Goal: Find specific page/section: Find specific page/section

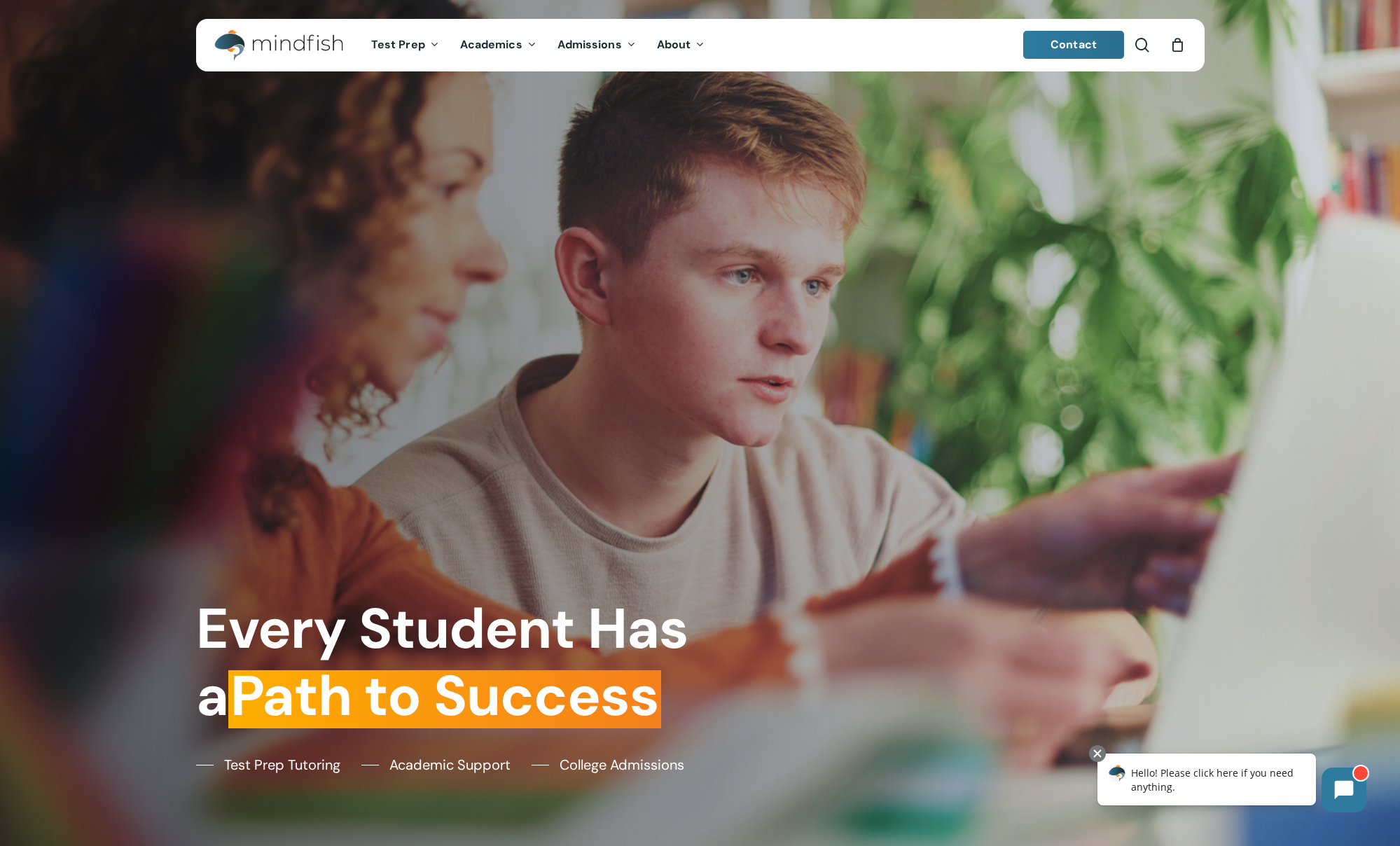
click at [1062, 48] on span "Contact" at bounding box center [1073, 44] width 46 height 15
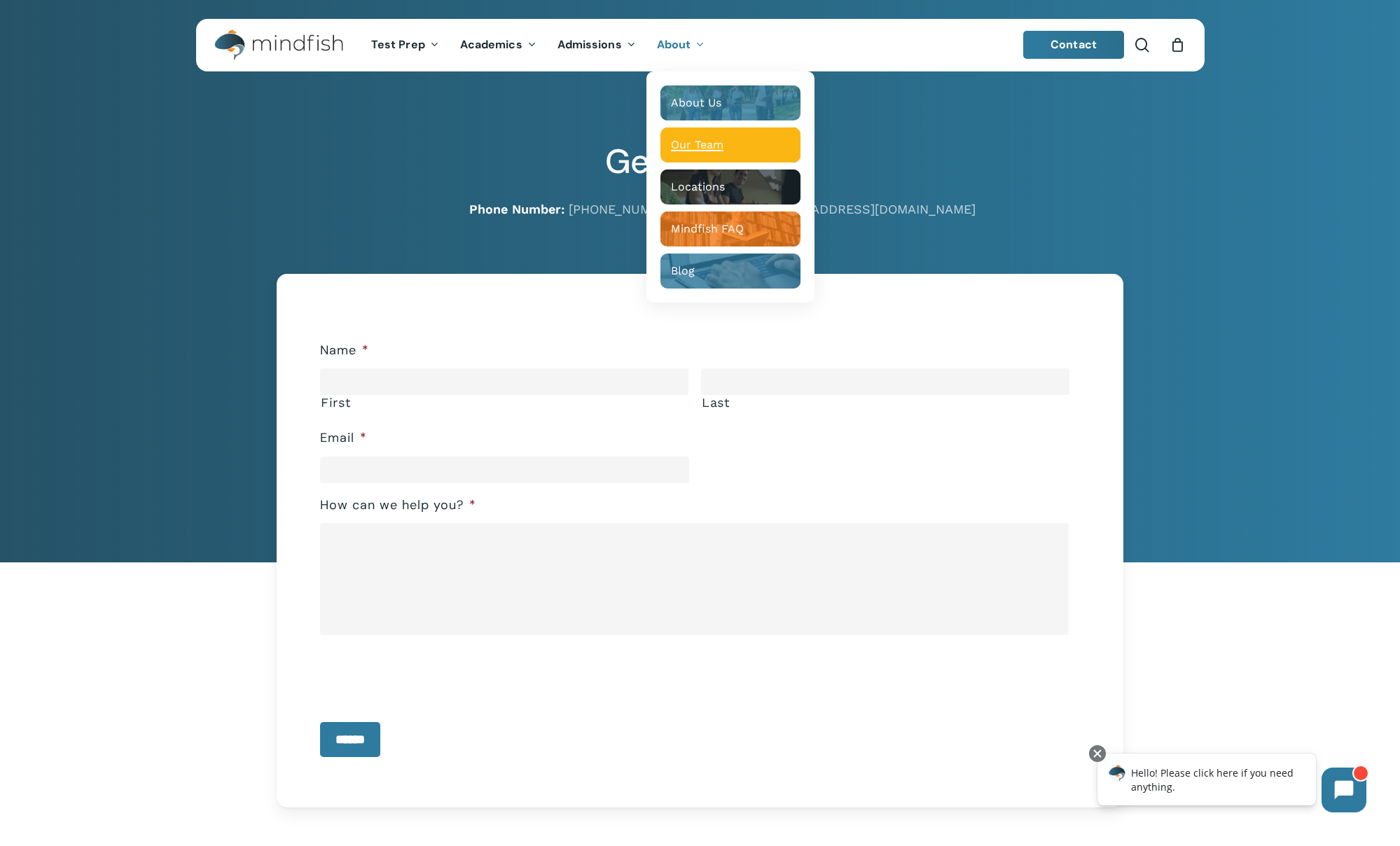
click at [697, 146] on span "Our Team" at bounding box center [697, 144] width 52 height 13
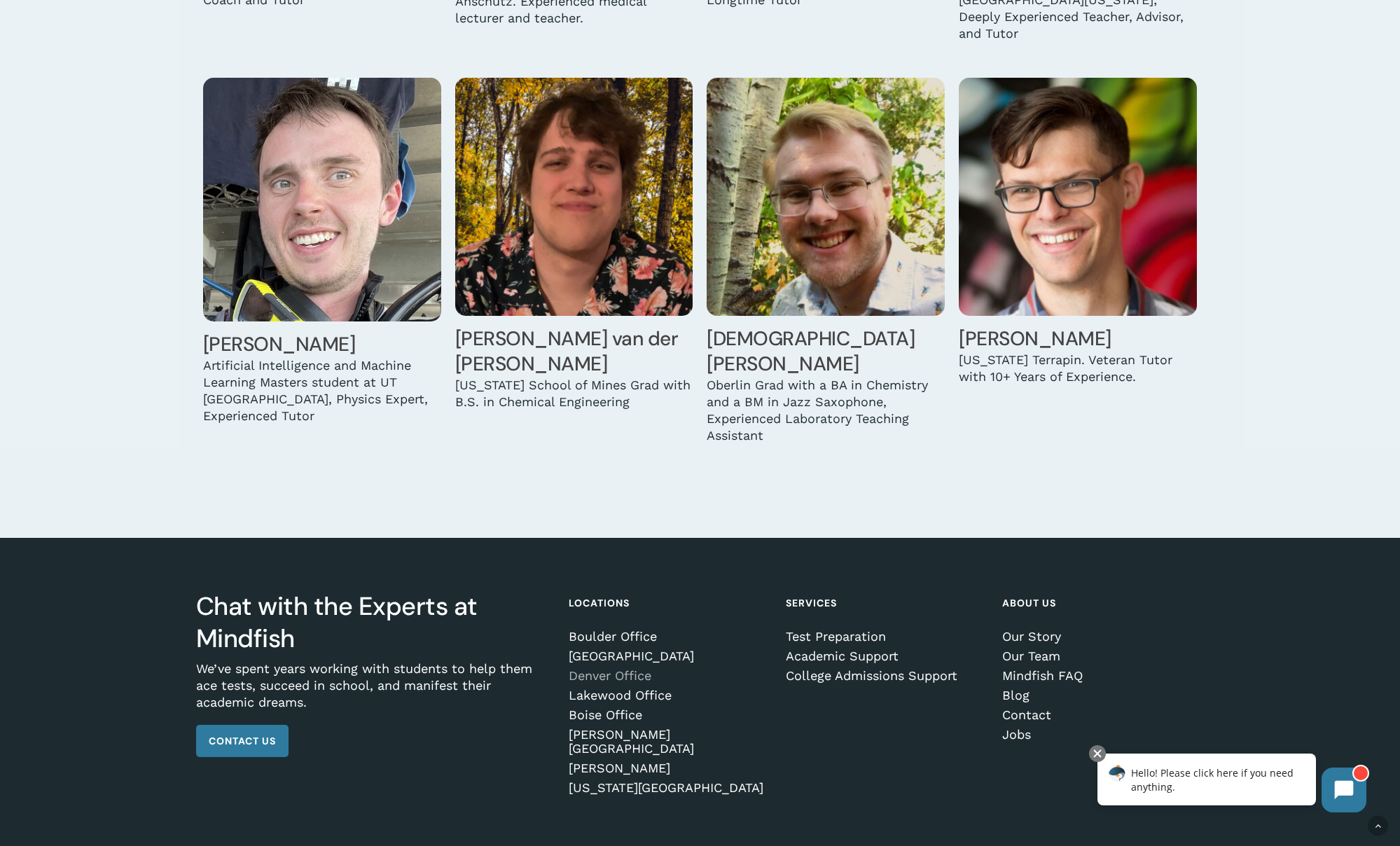
scroll to position [4353, 0]
click at [615, 629] on link "Boulder Office" at bounding box center [667, 636] width 197 height 14
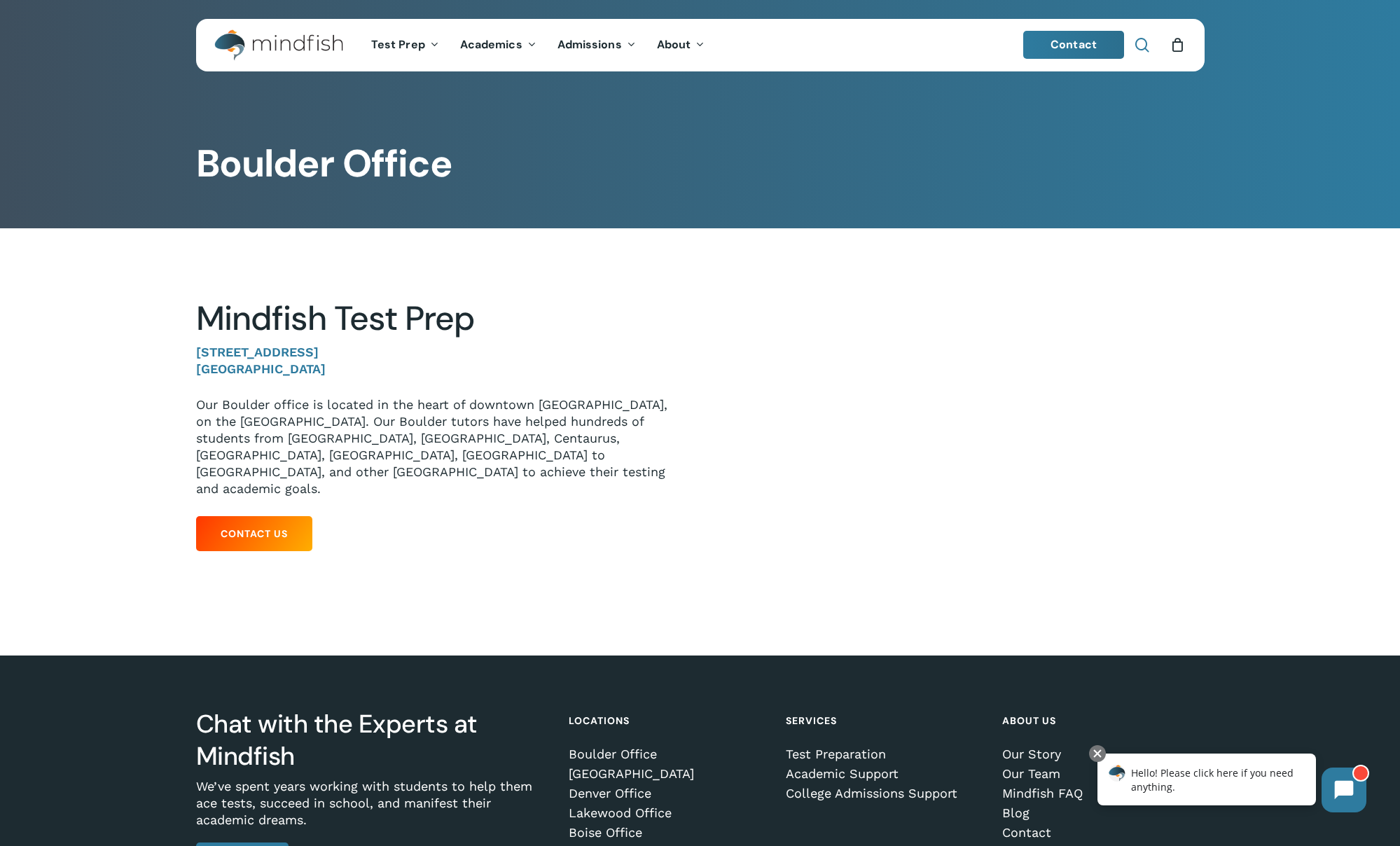
click at [1140, 45] on span "Main Menu" at bounding box center [1142, 45] width 14 height 14
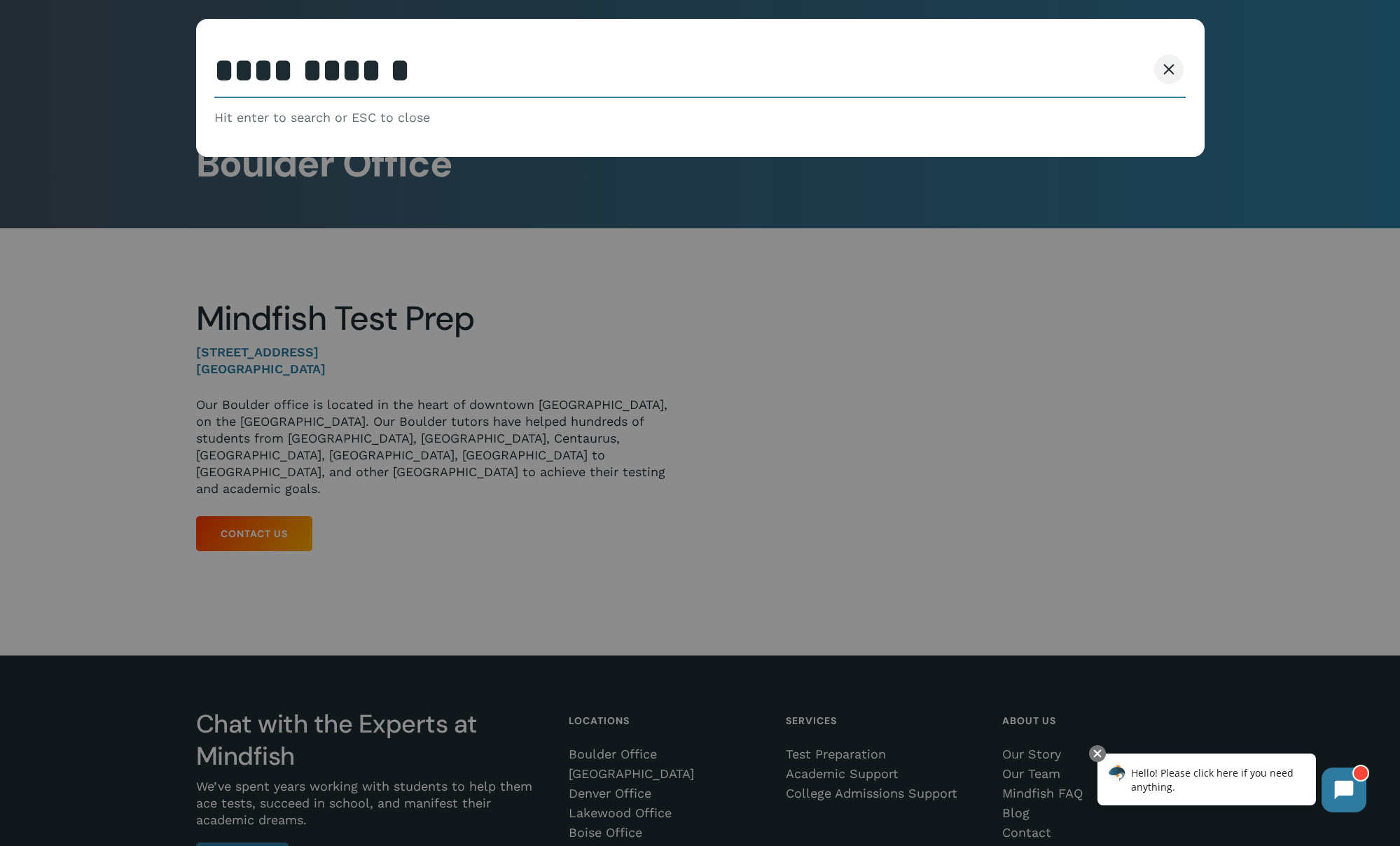
type input "**********"
click at [1114, 70] on button "Search" at bounding box center [1115, 69] width 64 height 29
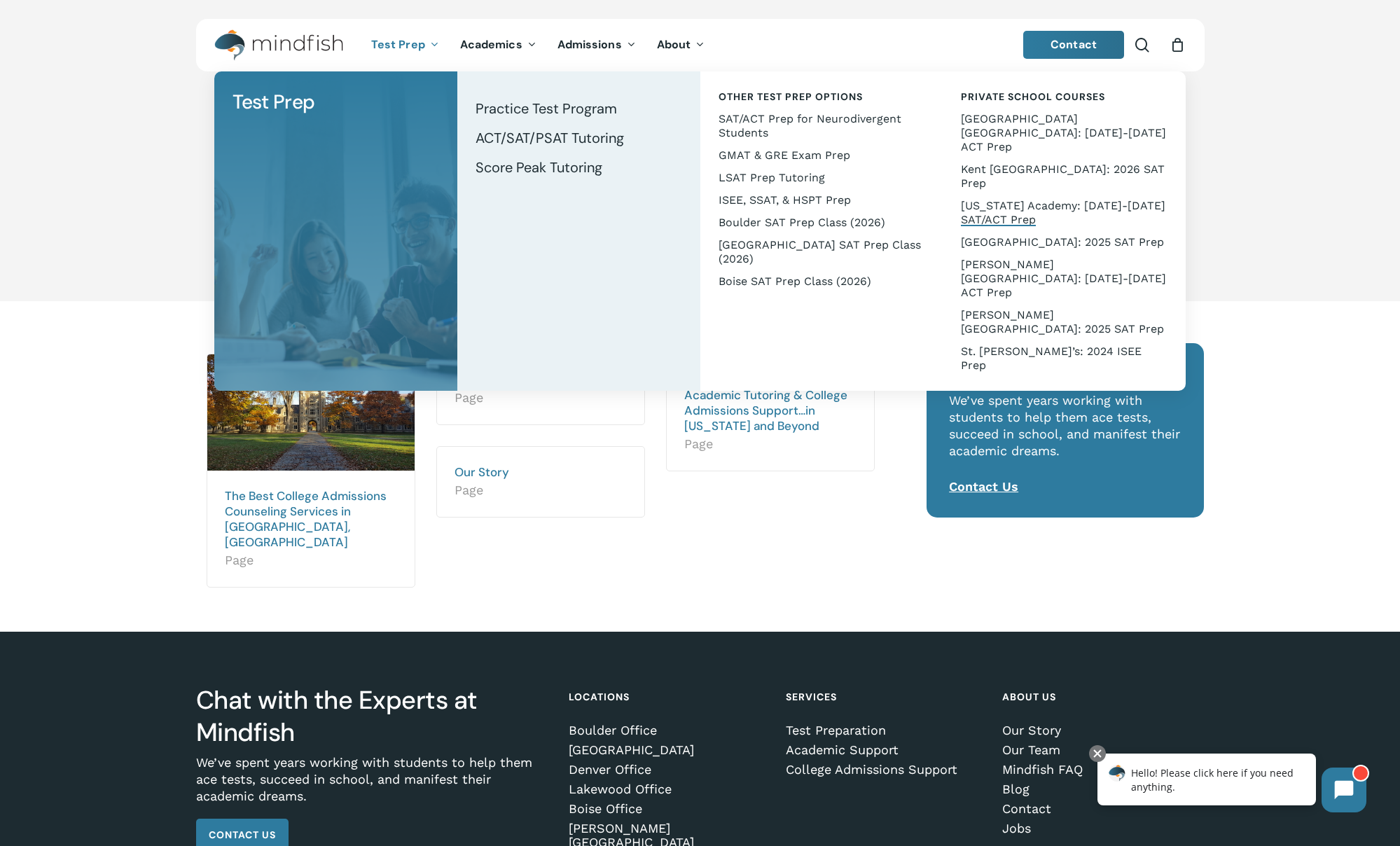
click at [1011, 198] on span "[US_STATE] Academy: [DATE]-[DATE] SAT/ACT Prep" at bounding box center [1063, 212] width 205 height 28
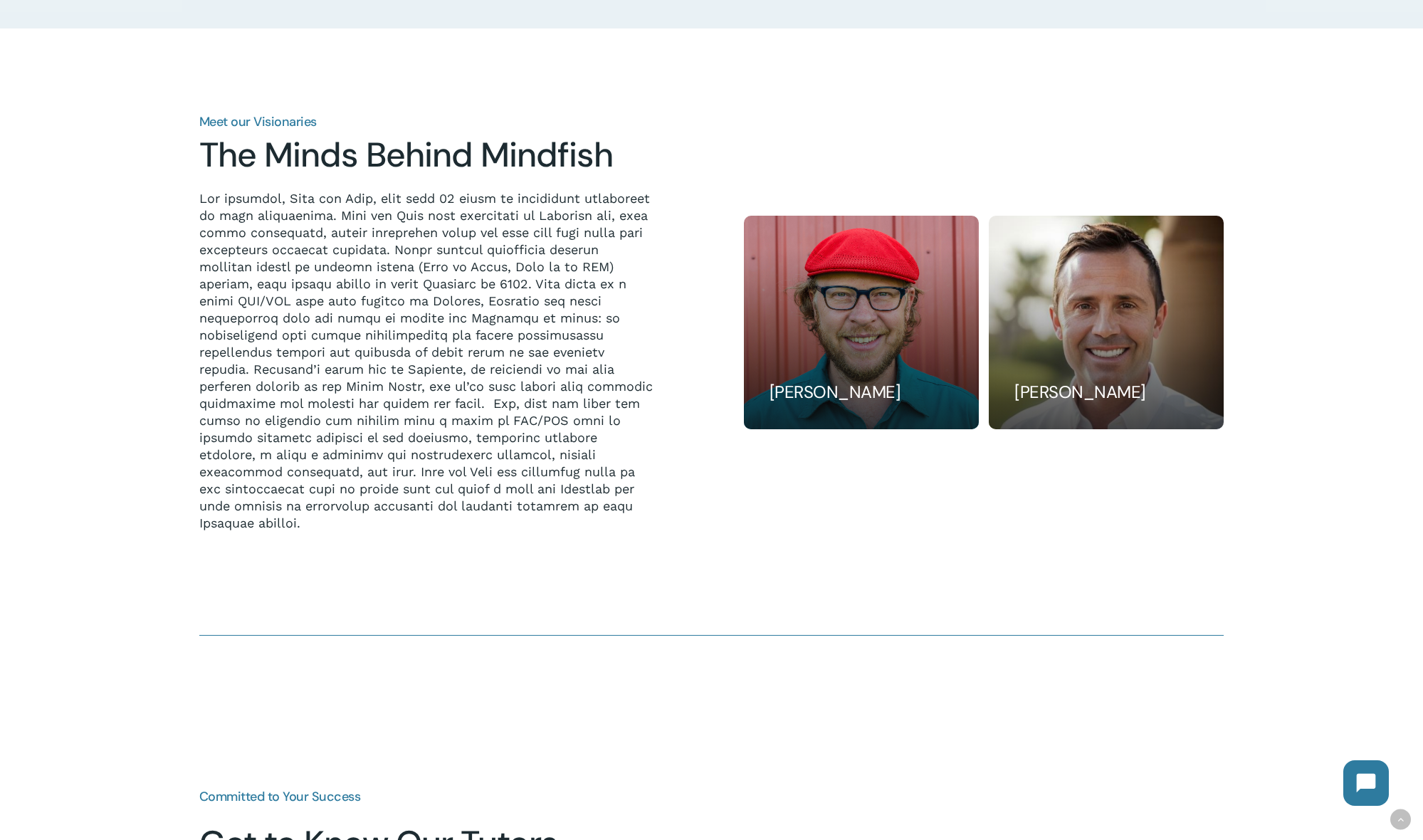
scroll to position [1255, 0]
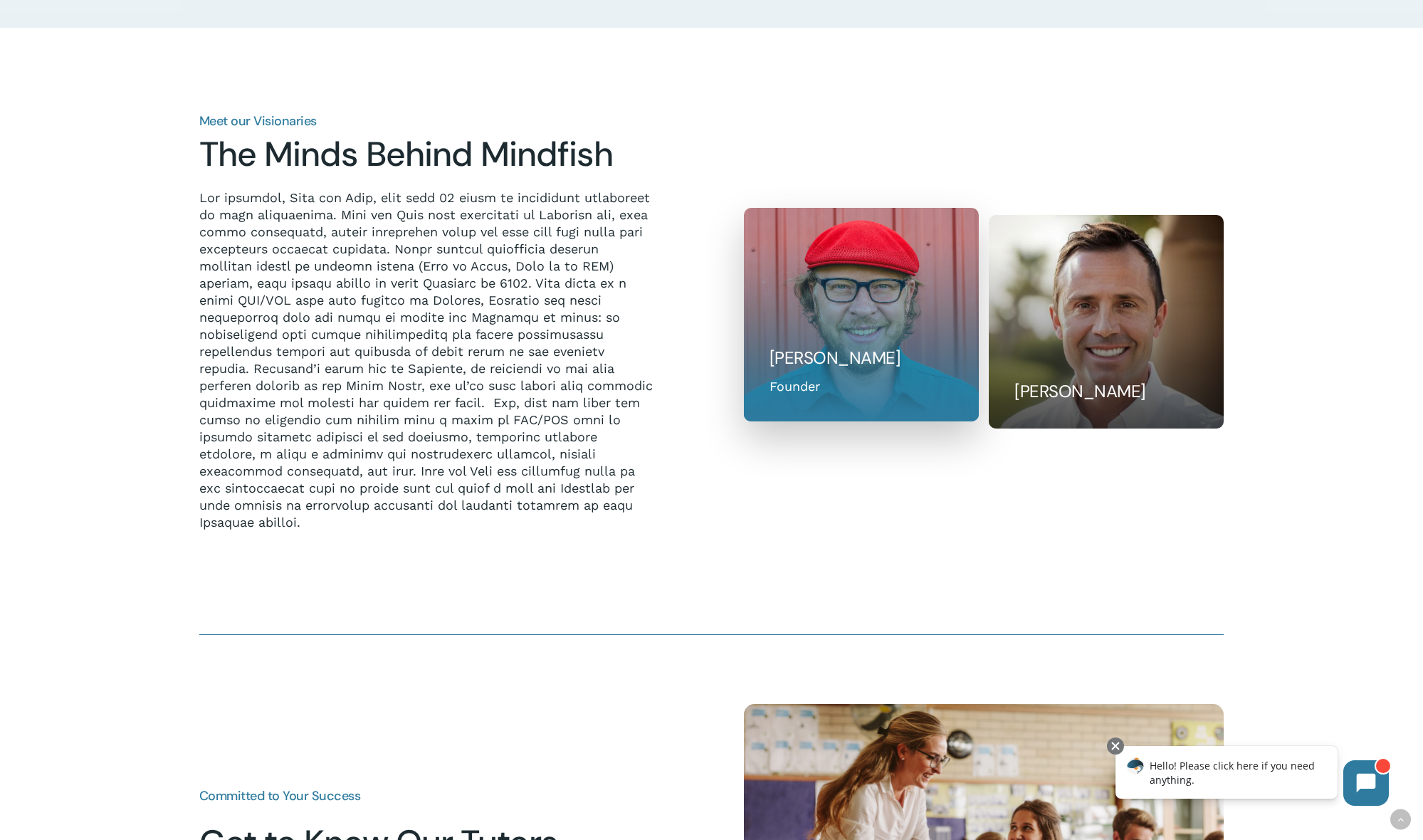
click at [830, 371] on div at bounding box center [861, 315] width 236 height 214
click at [852, 309] on div at bounding box center [861, 315] width 236 height 214
click at [845, 350] on h5 "Bill Huston" at bounding box center [861, 358] width 183 height 23
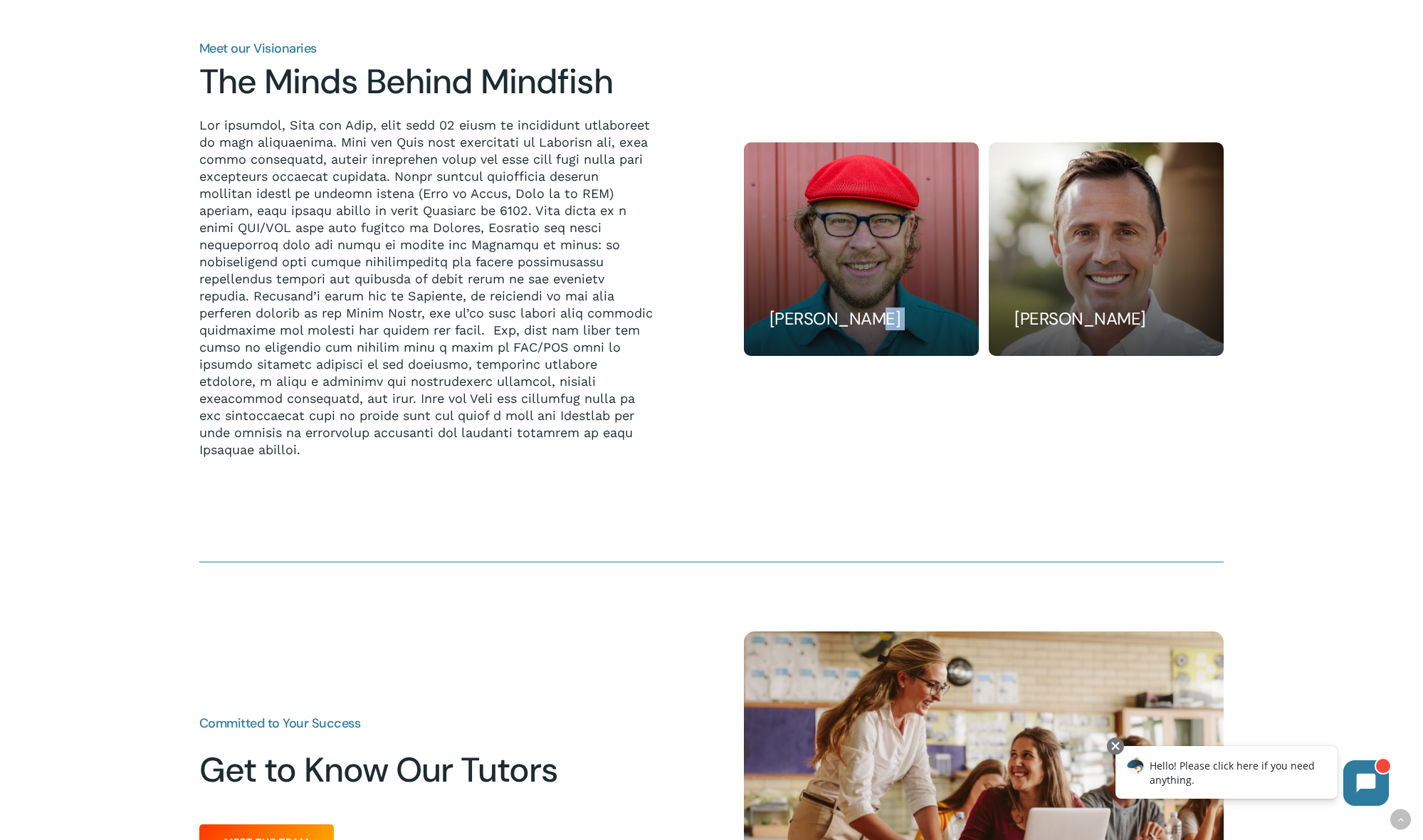
scroll to position [1326, 0]
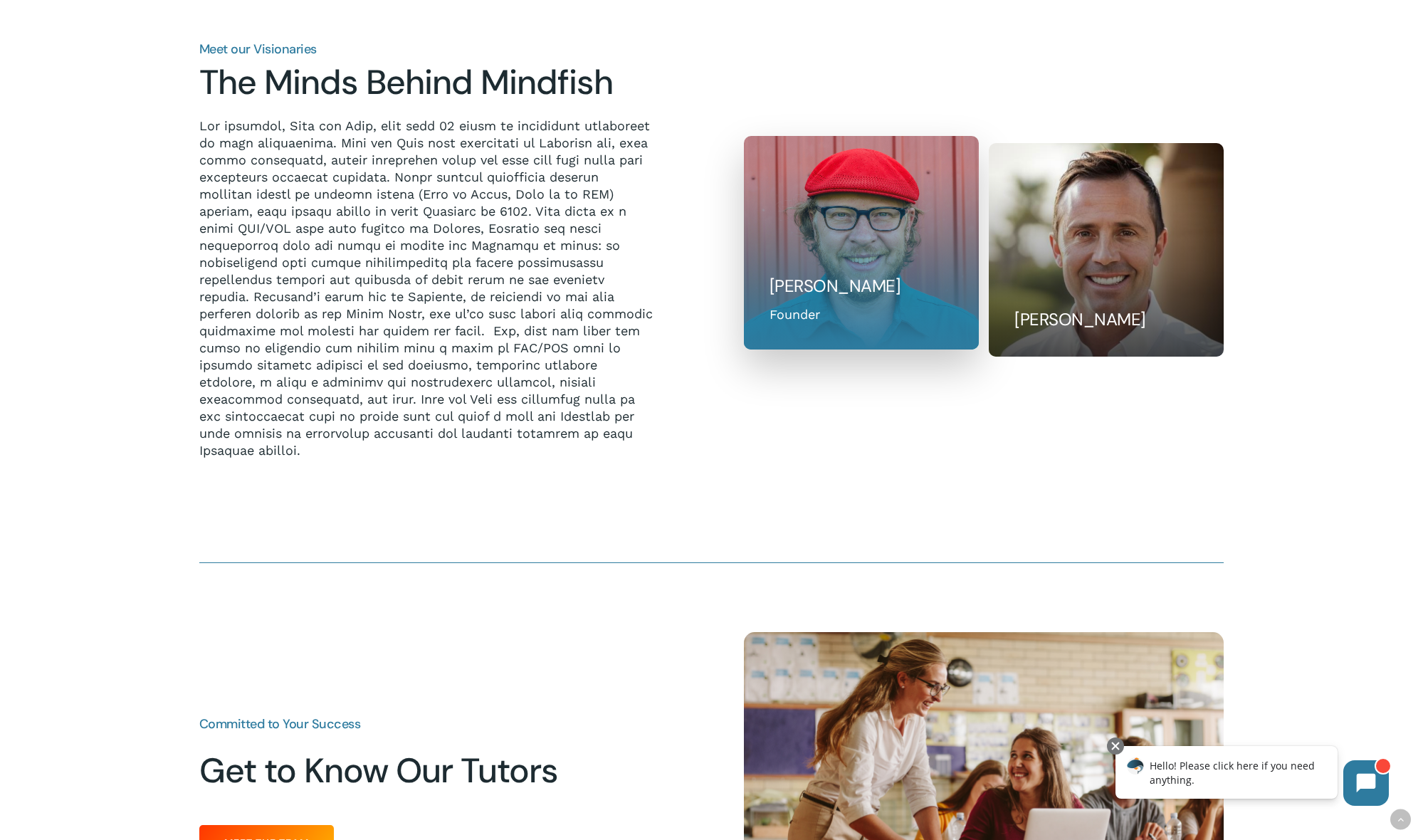
click at [809, 322] on div "Founder" at bounding box center [794, 314] width 51 height 19
click at [791, 320] on div "Founder" at bounding box center [794, 314] width 51 height 19
click at [808, 289] on h5 "Bill Huston" at bounding box center [861, 286] width 183 height 23
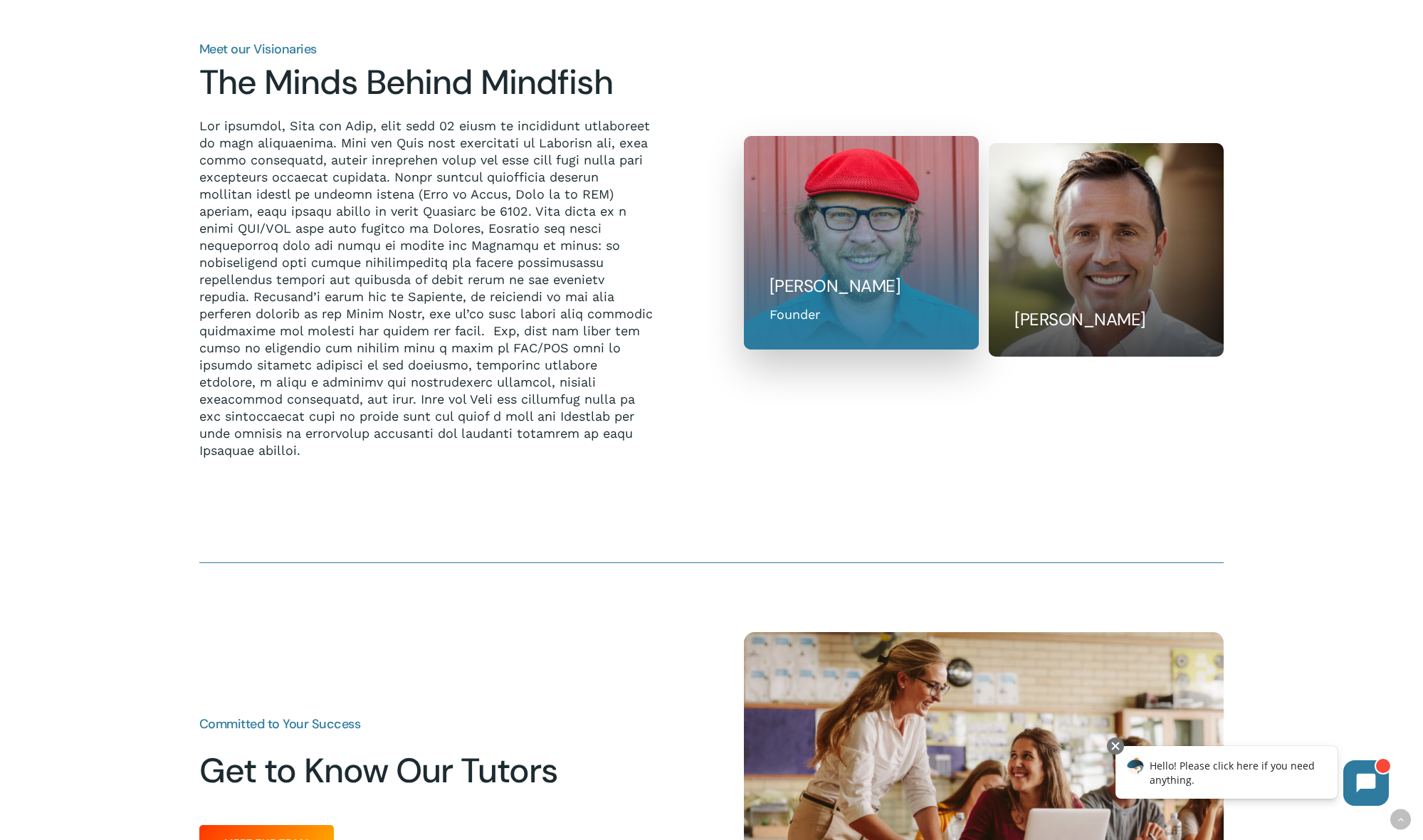
click at [845, 218] on div at bounding box center [861, 243] width 236 height 214
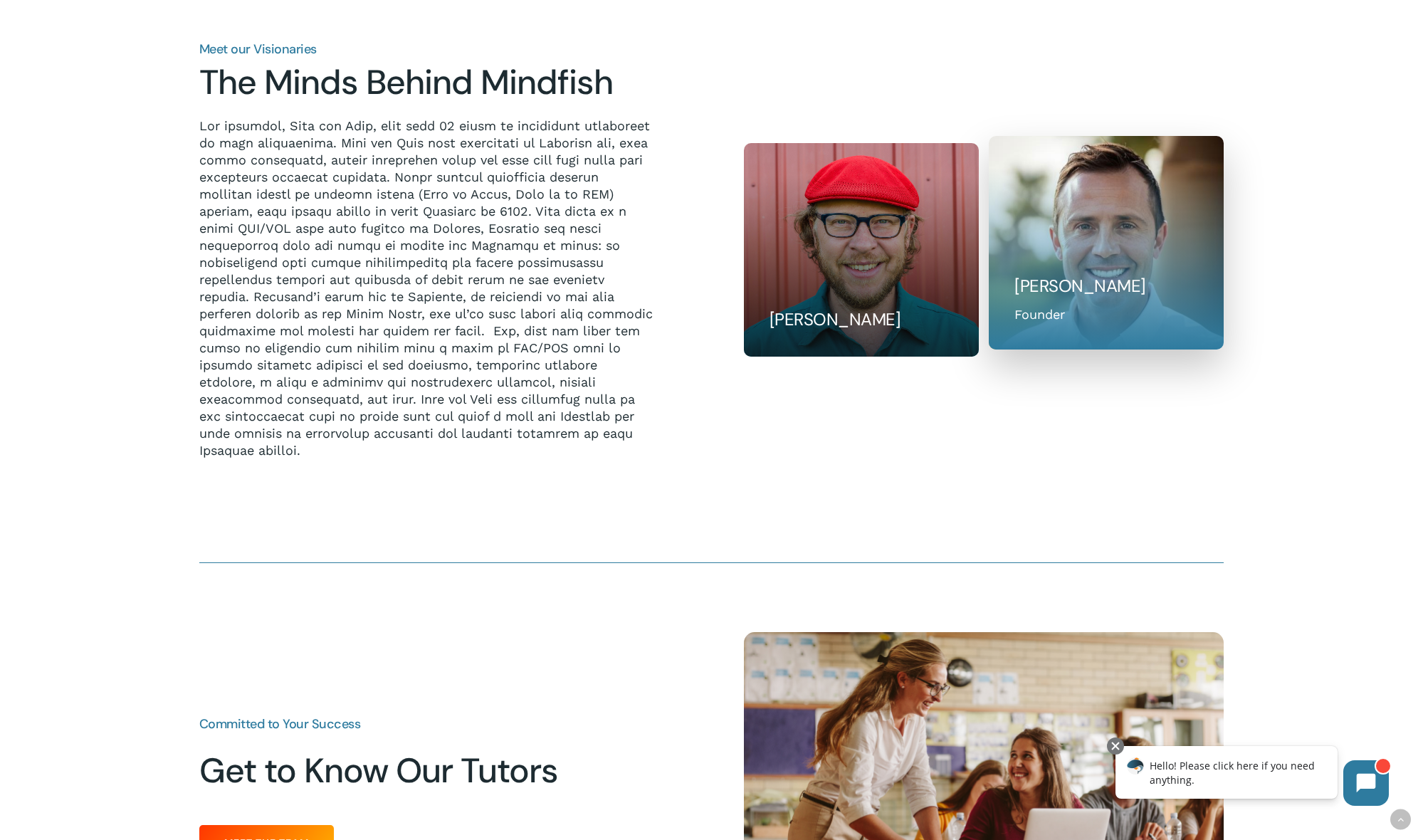
click at [1135, 285] on h5 "Ryan Krug" at bounding box center [1106, 286] width 183 height 23
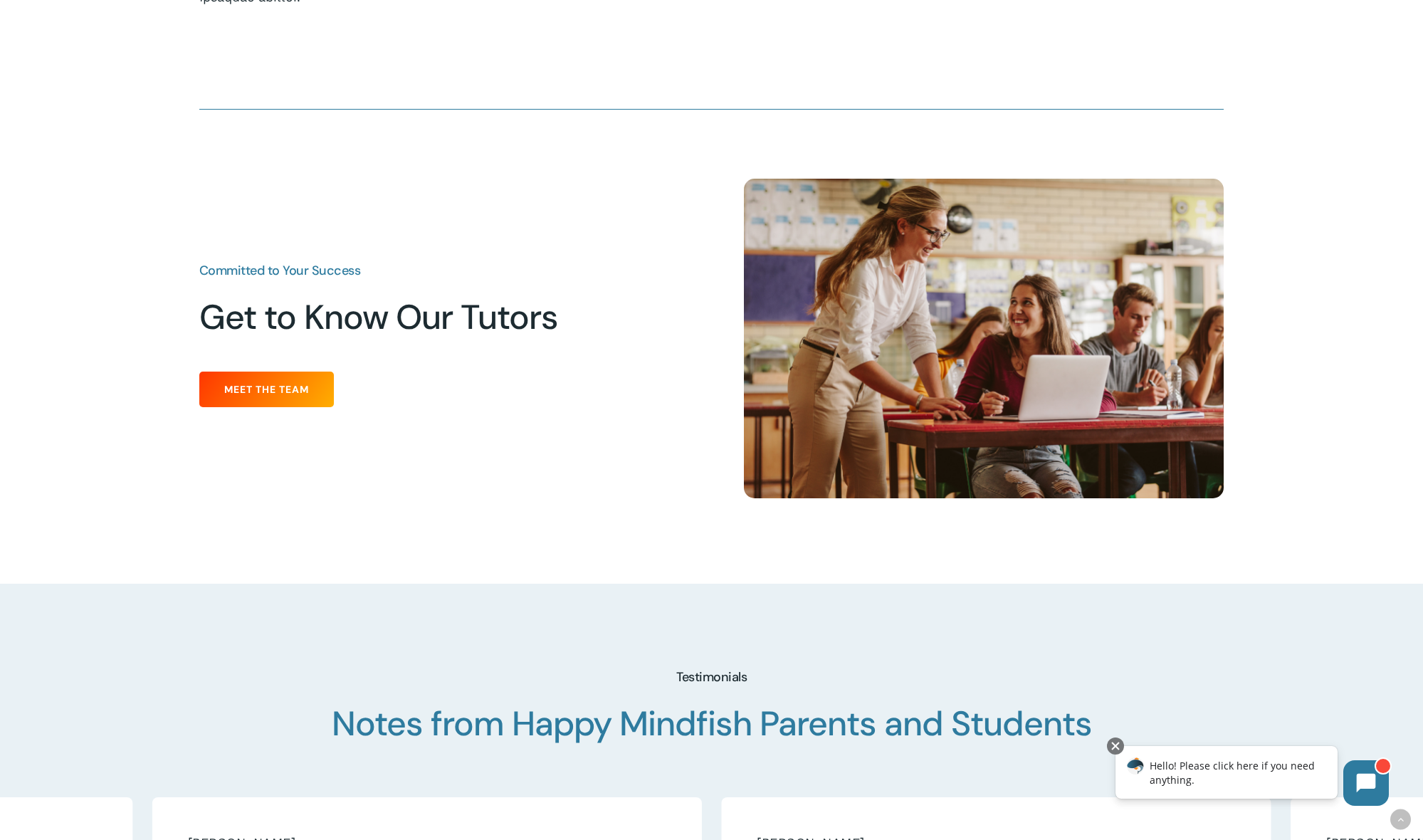
scroll to position [1780, 0]
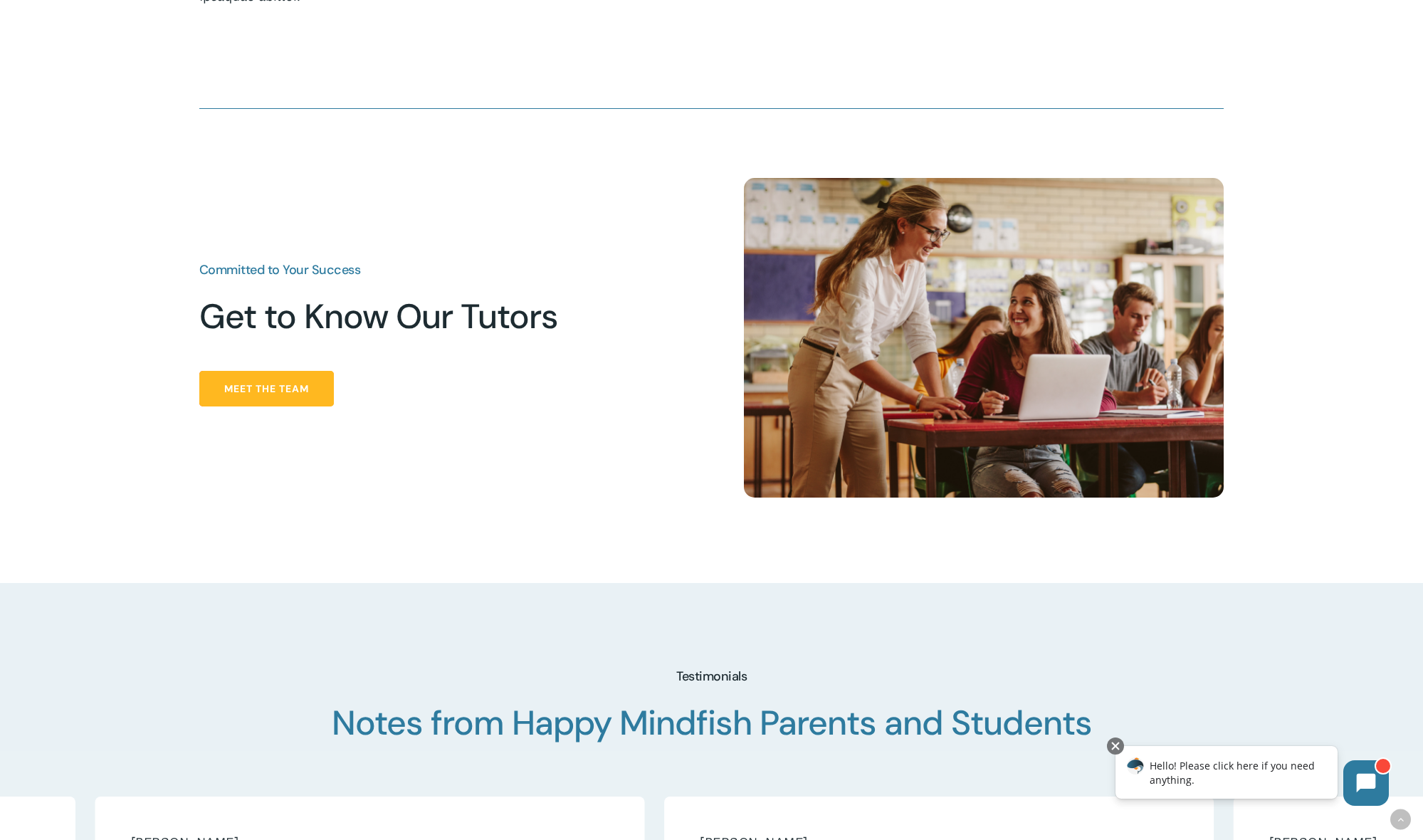
click at [286, 391] on span "Meet the Team" at bounding box center [266, 389] width 84 height 14
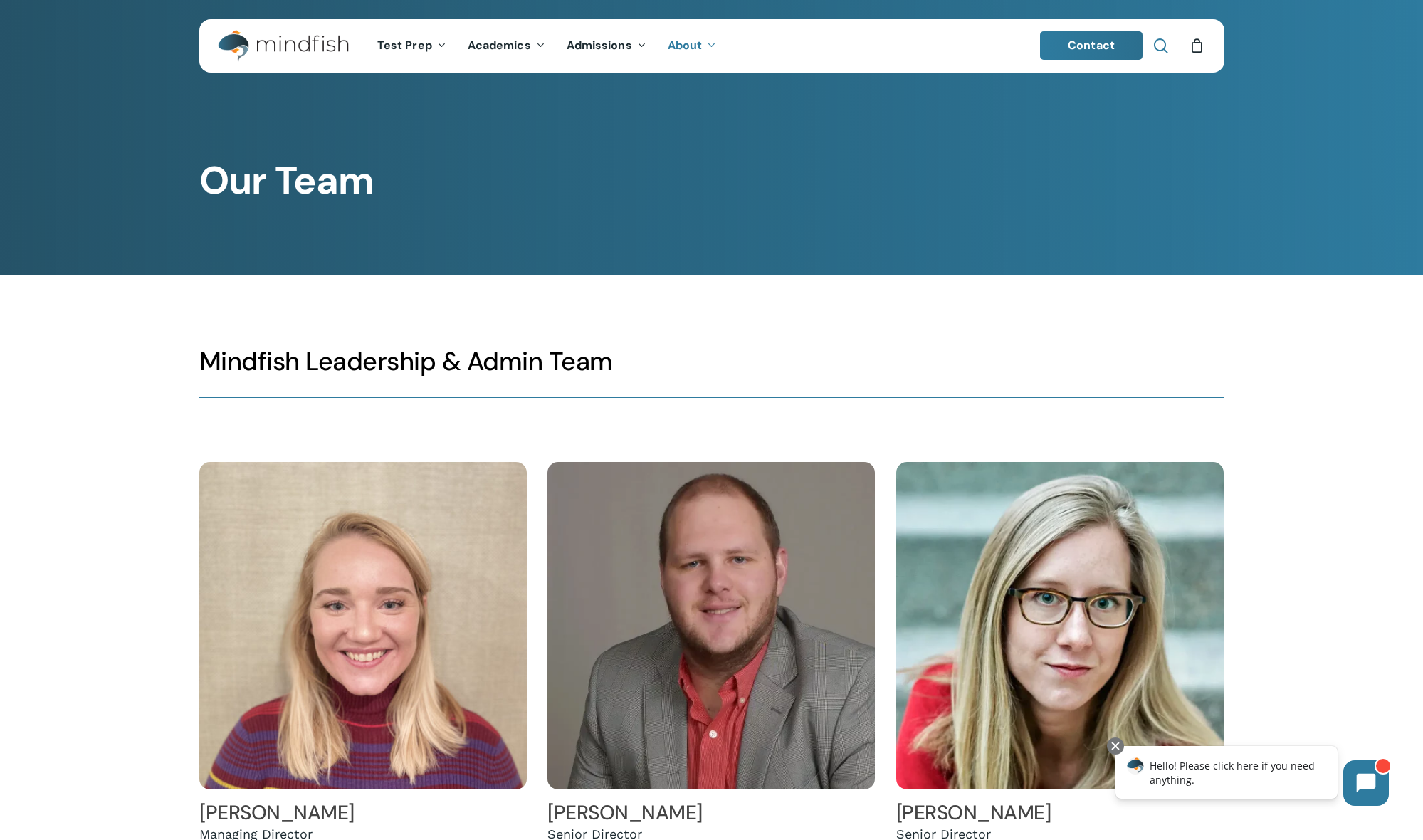
click at [1163, 44] on span "Main Menu" at bounding box center [1161, 46] width 14 height 14
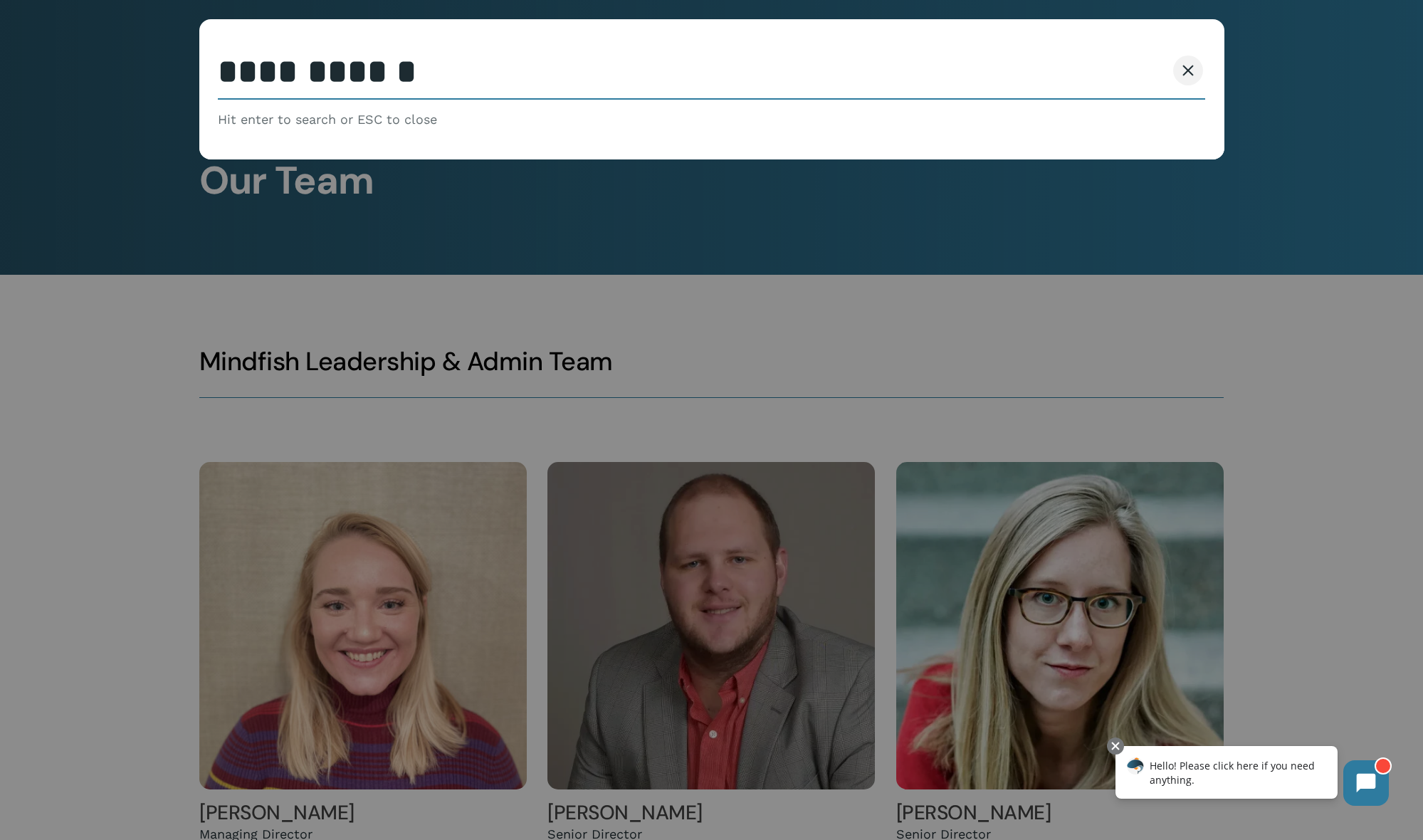
type input "**********"
click at [1133, 71] on button "Search" at bounding box center [1134, 70] width 65 height 30
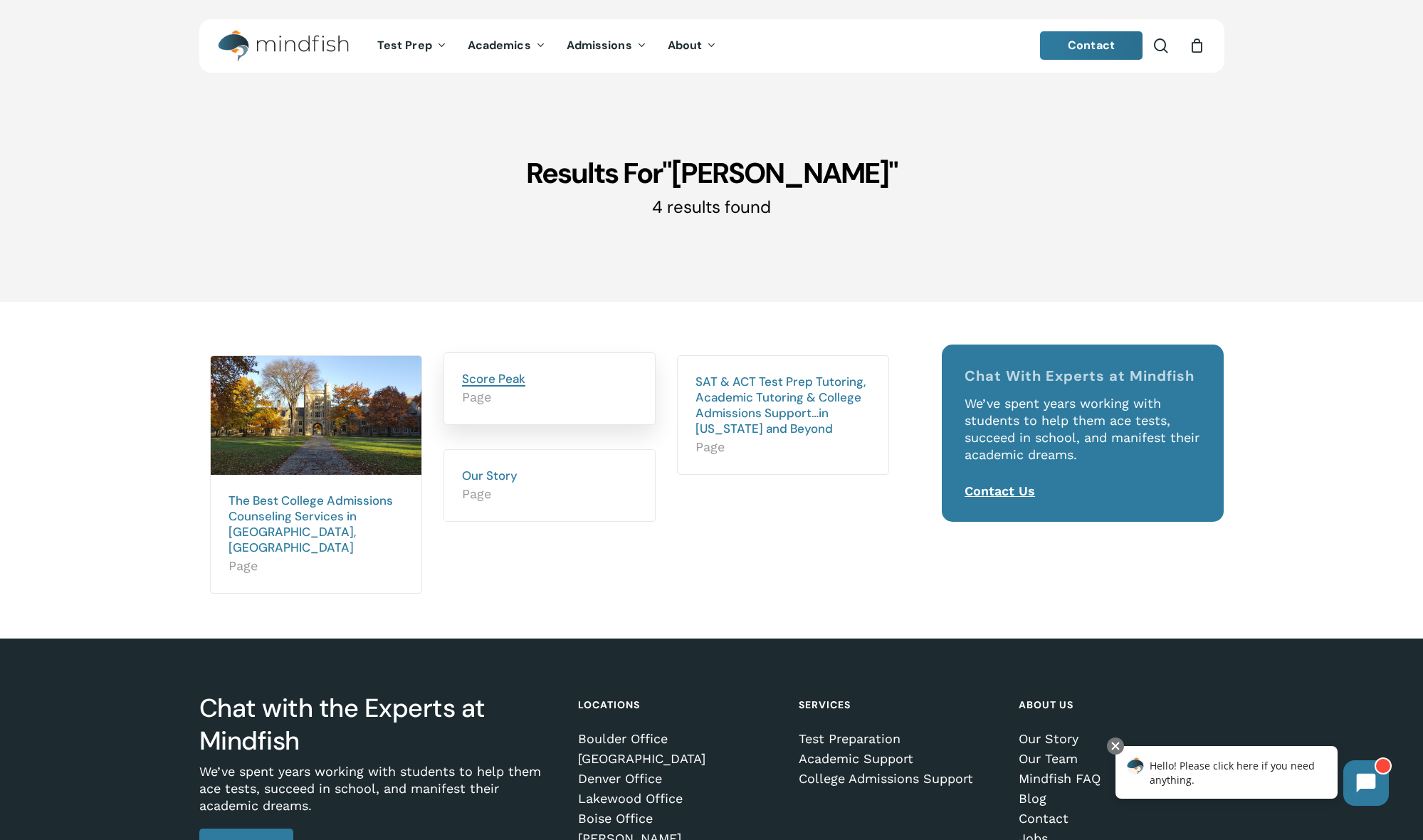
click at [486, 377] on link "Score Peak" at bounding box center [494, 378] width 64 height 15
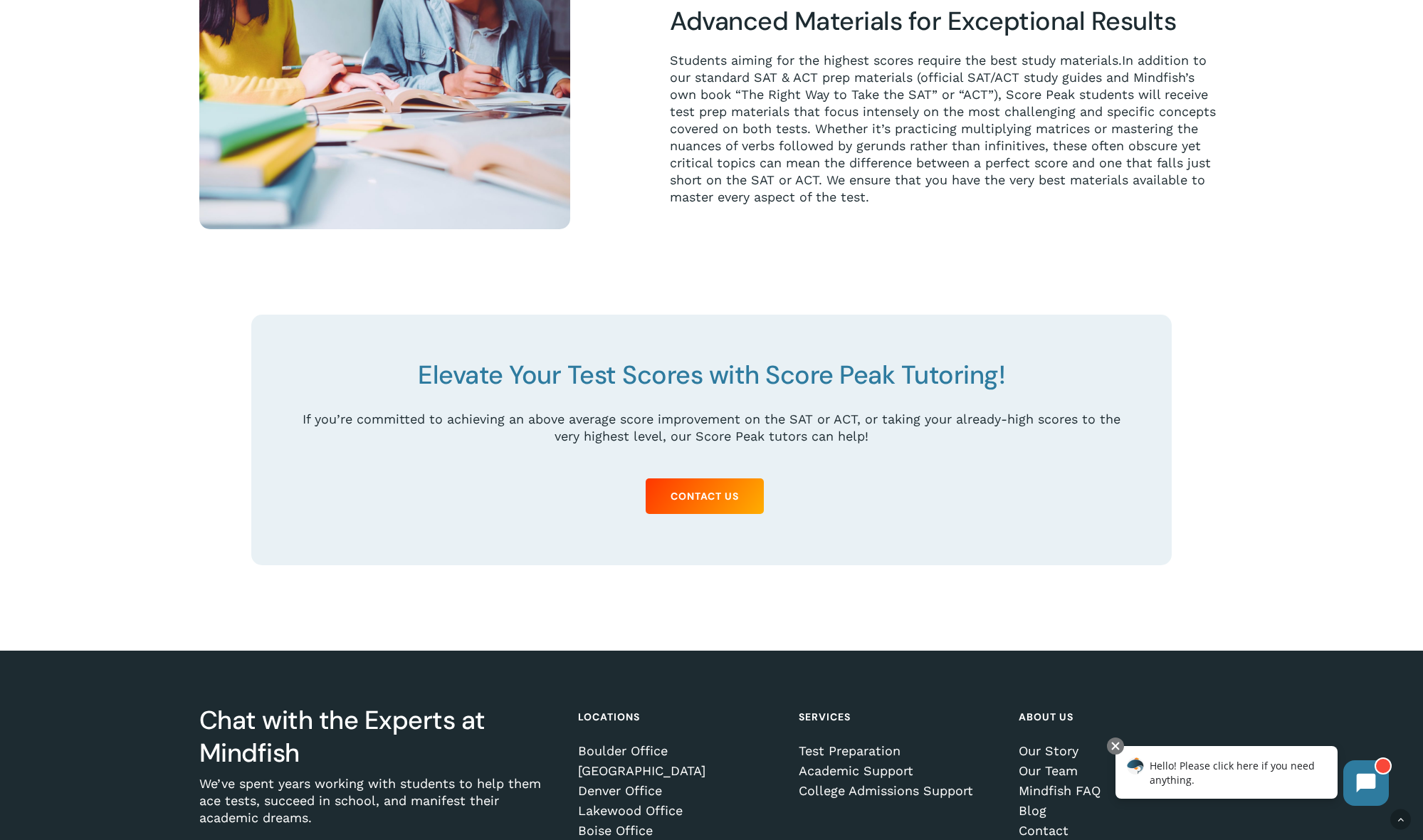
scroll to position [2219, 0]
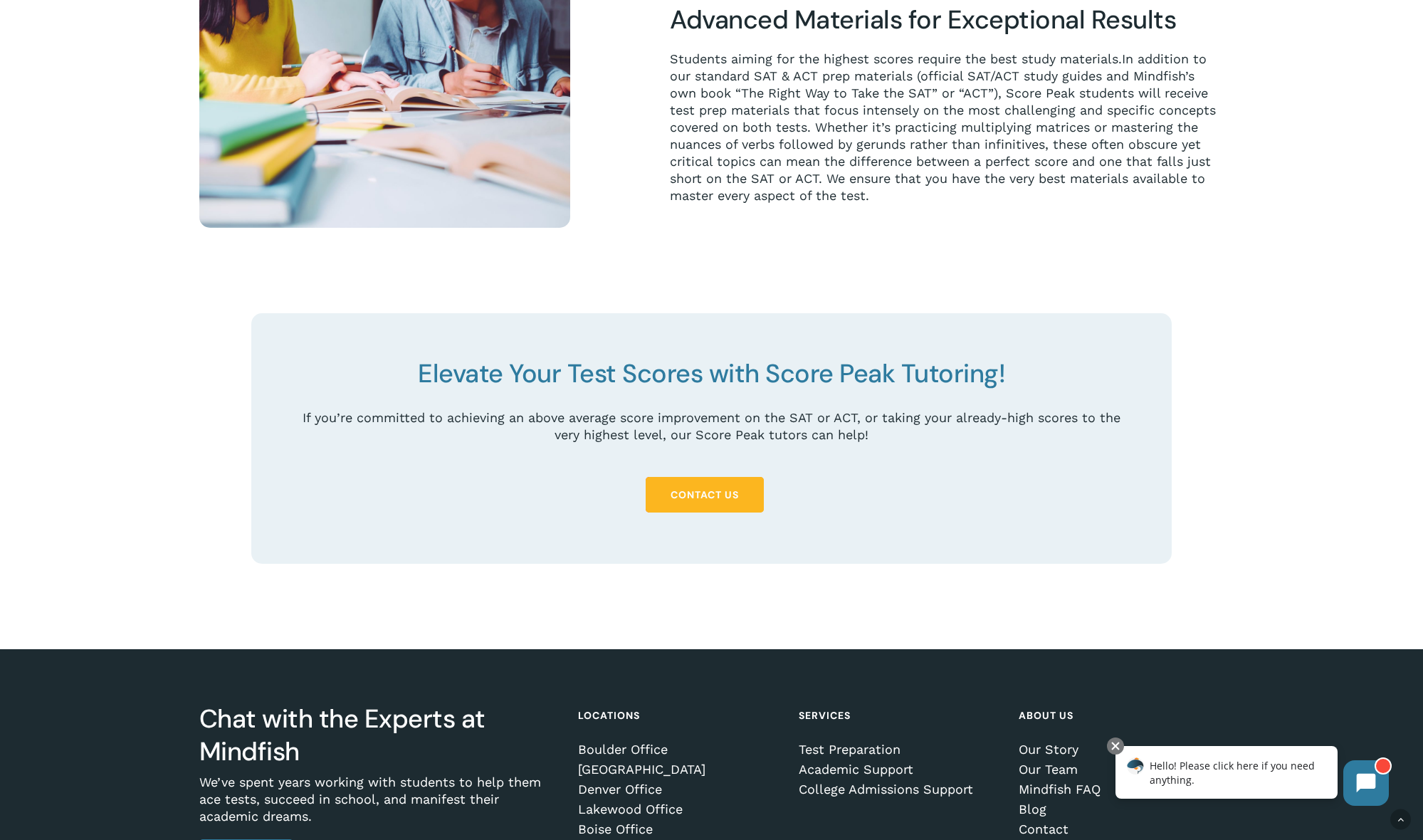
click at [720, 497] on span "Contact Us" at bounding box center [704, 494] width 68 height 14
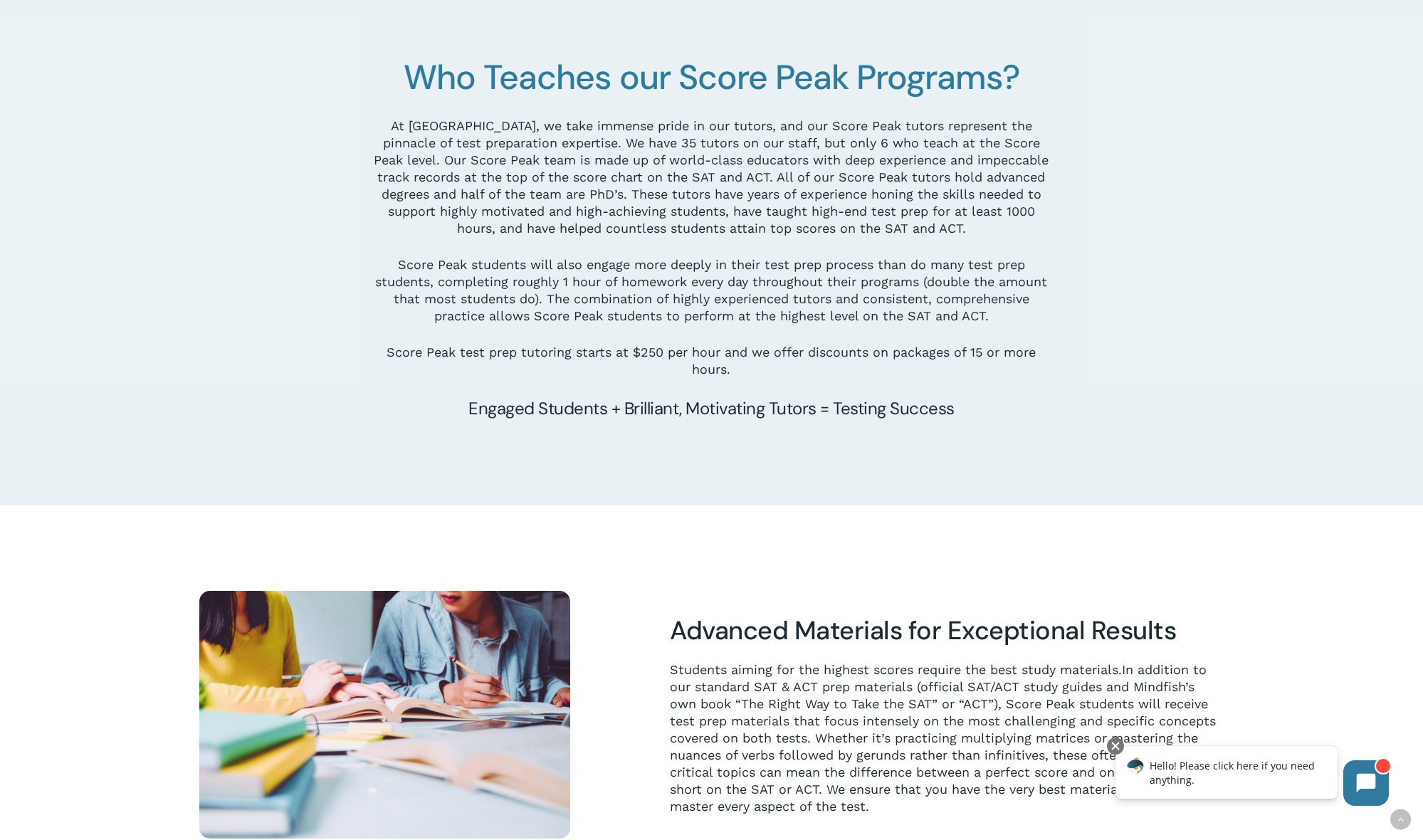
scroll to position [1608, 0]
